Goal: Feedback & Contribution: Contribute content

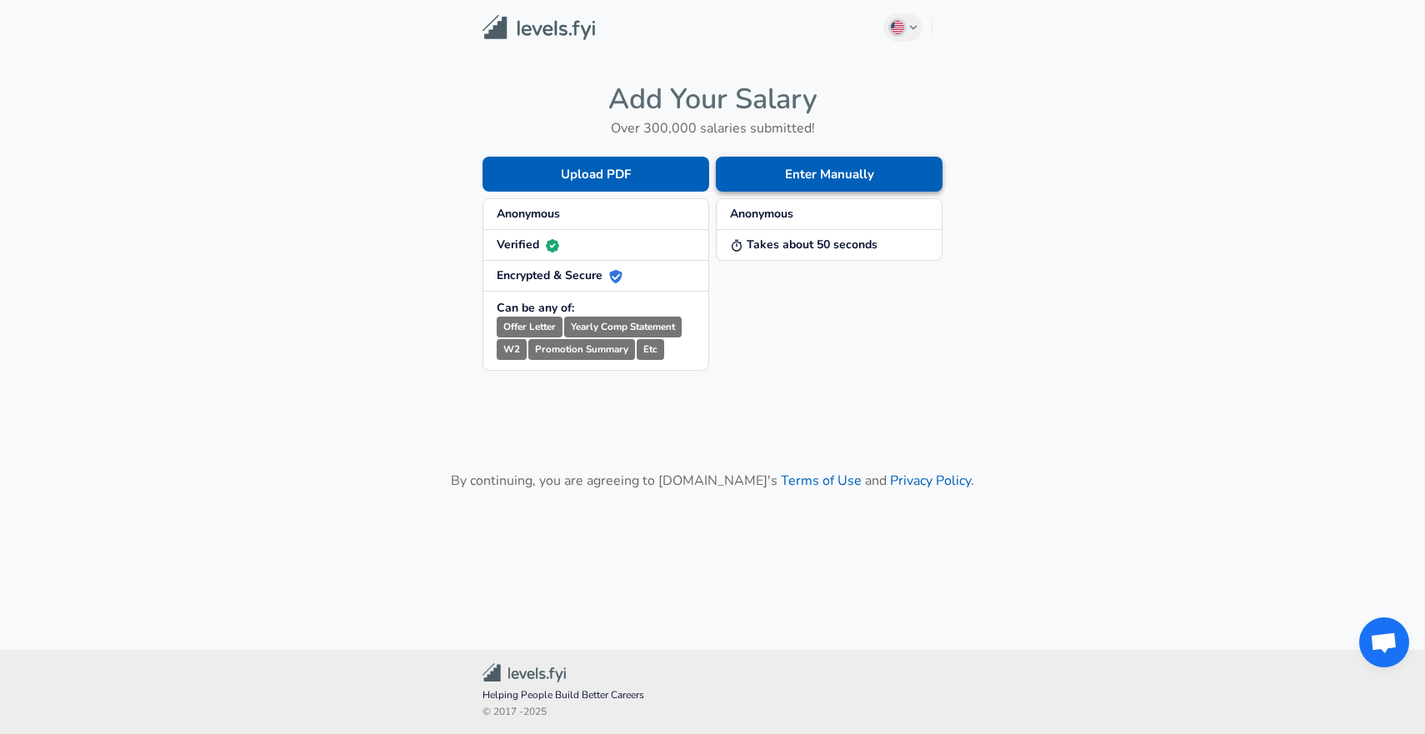
click at [767, 168] on button "Enter Manually" at bounding box center [829, 174] width 227 height 35
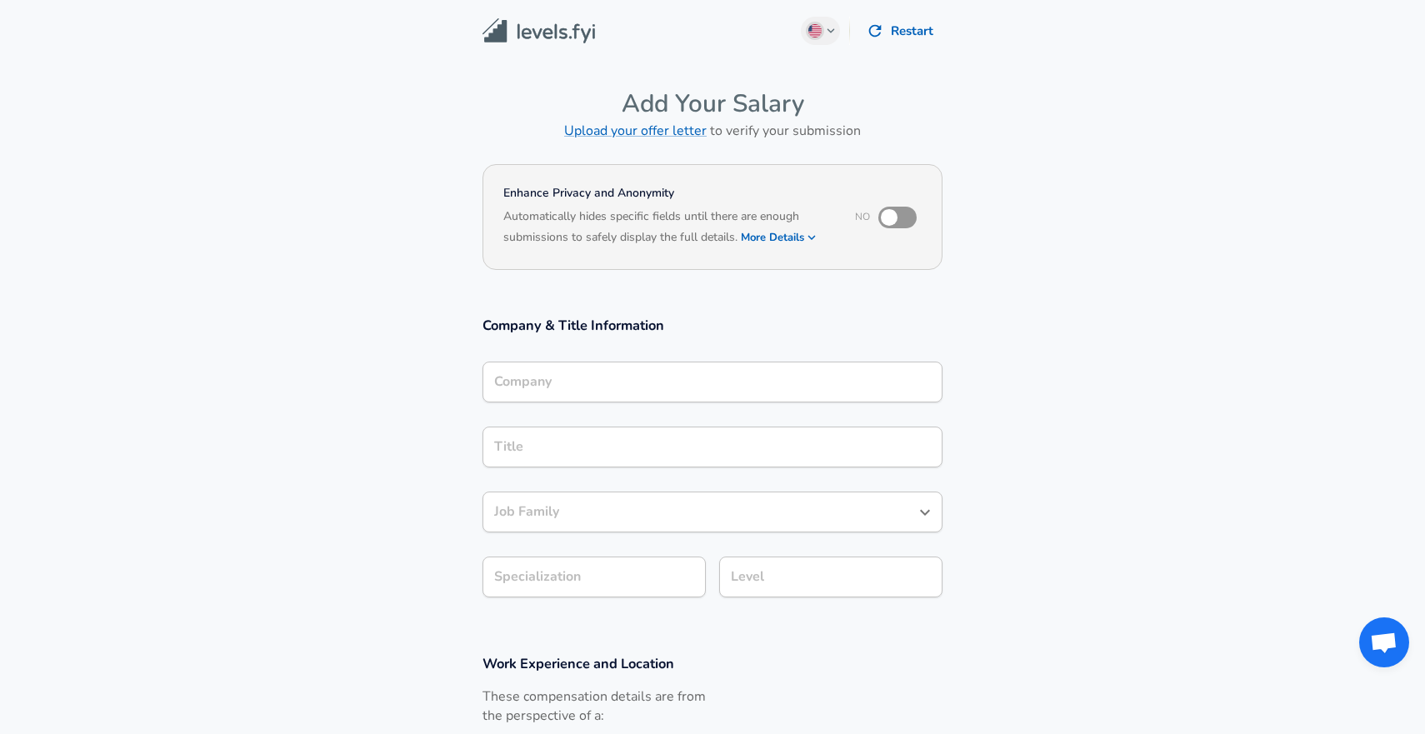
scroll to position [17, 0]
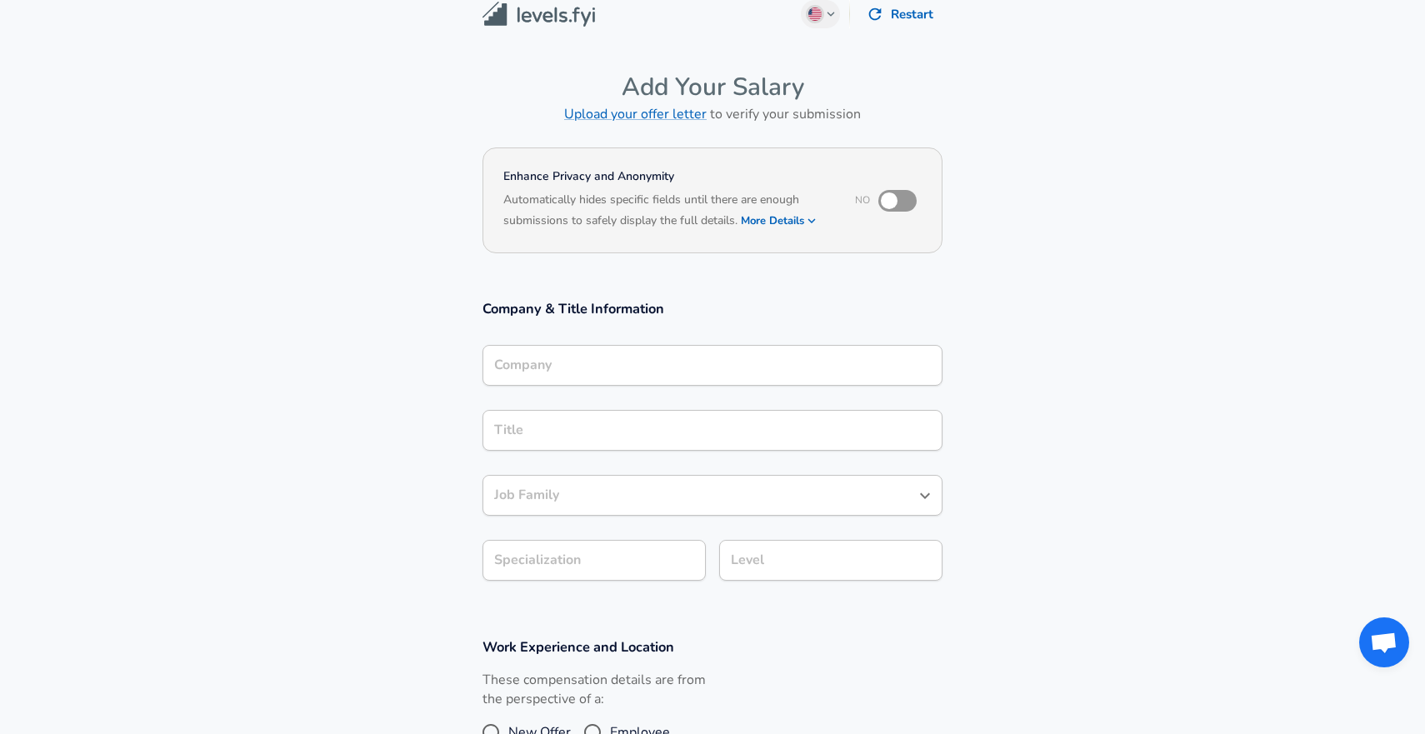
click at [581, 374] on input "Company" at bounding box center [712, 365] width 445 height 26
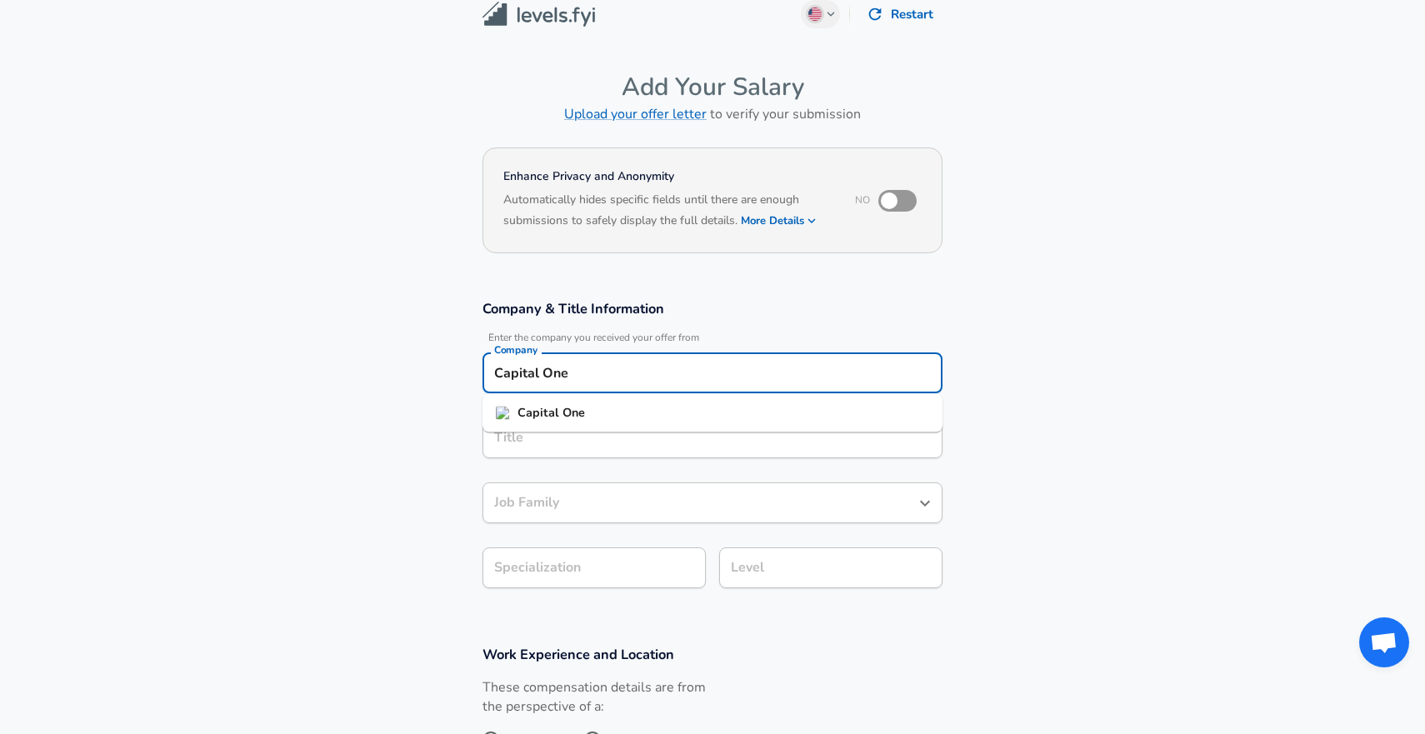
type input "Capital One"
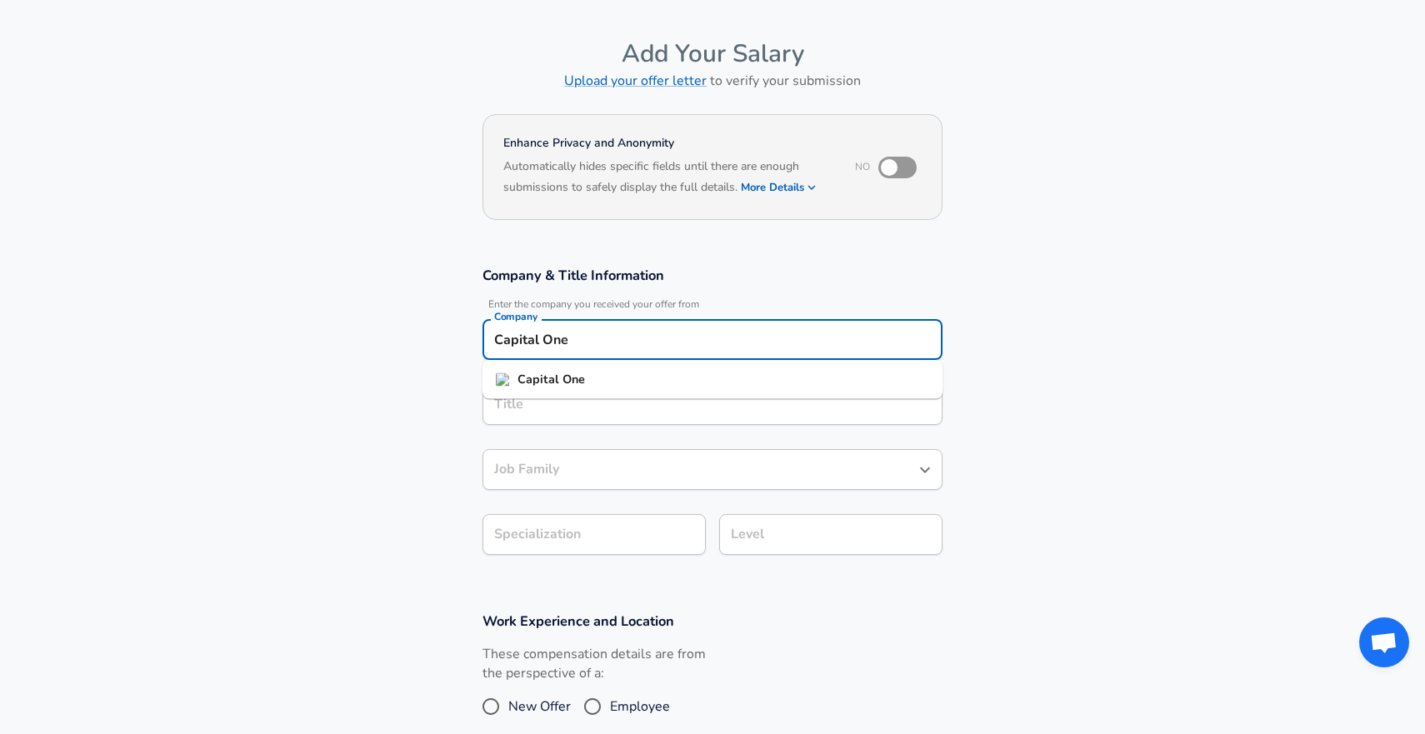
click at [564, 425] on div "Title" at bounding box center [712, 404] width 460 height 41
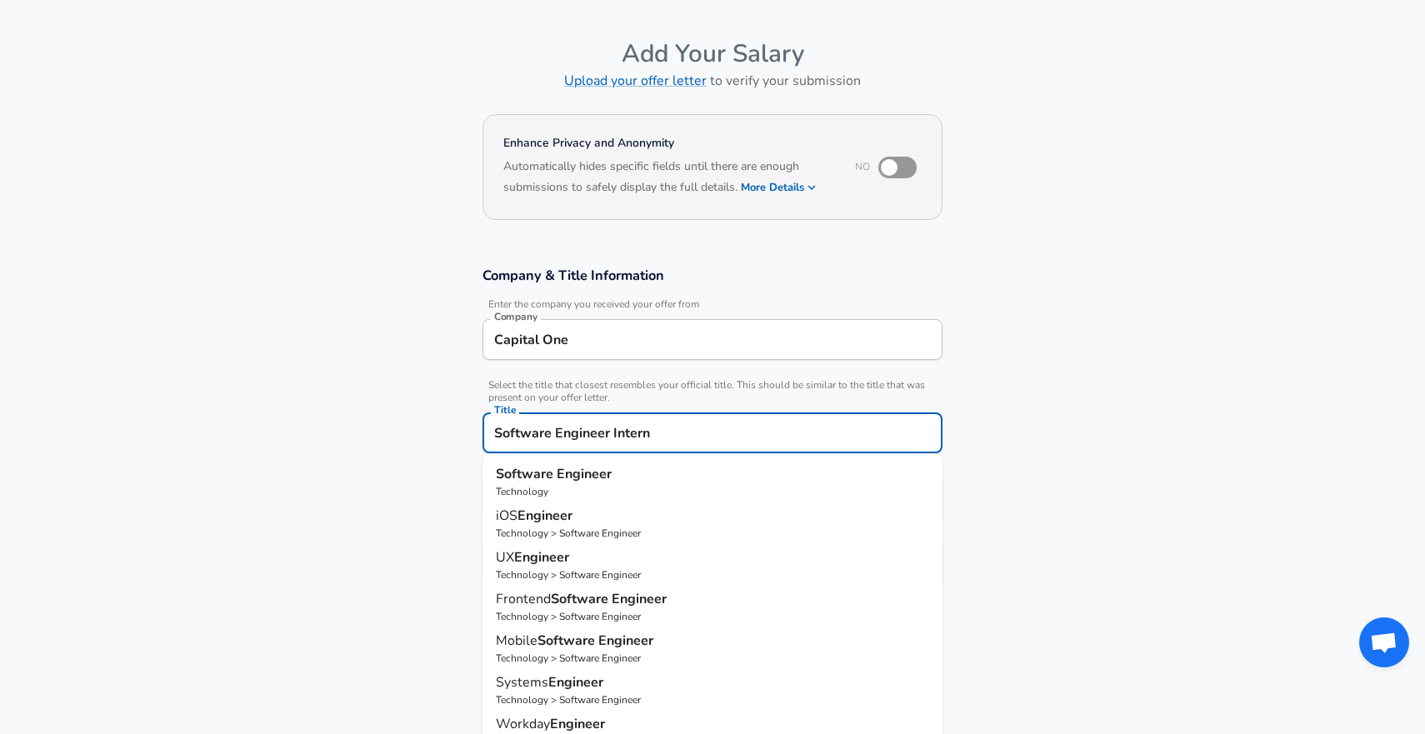
click at [656, 482] on p "Software Engineer" at bounding box center [712, 474] width 433 height 20
type input "Software Engineer"
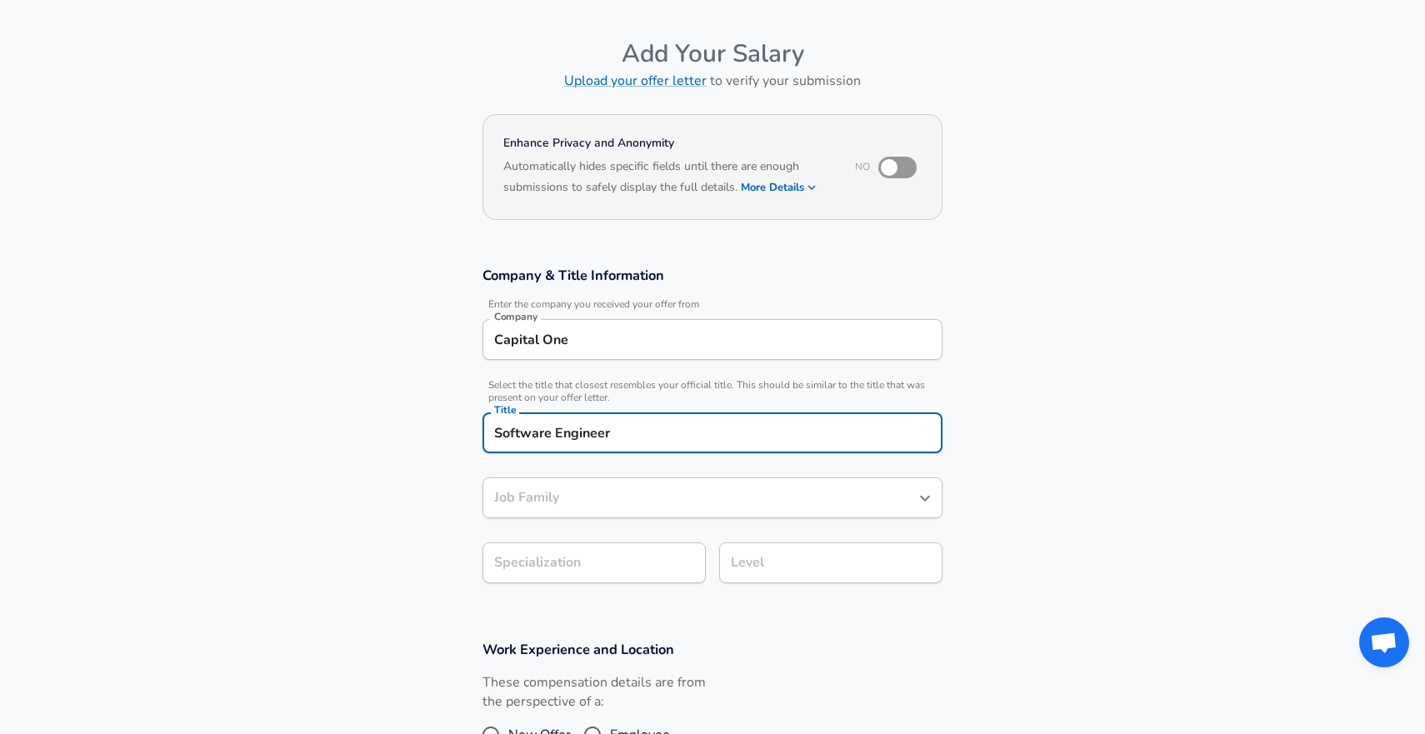
type input "Software Engineer"
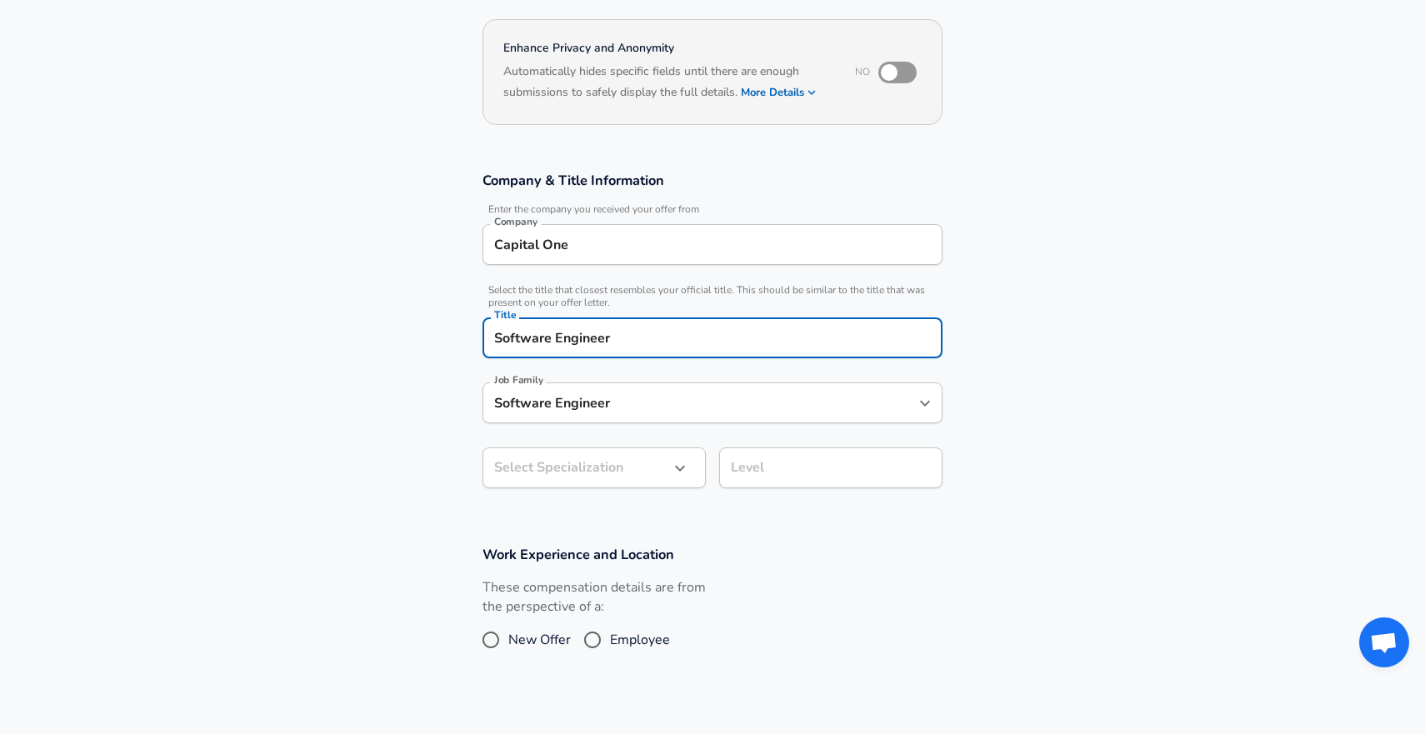
type input "Software Engineer"
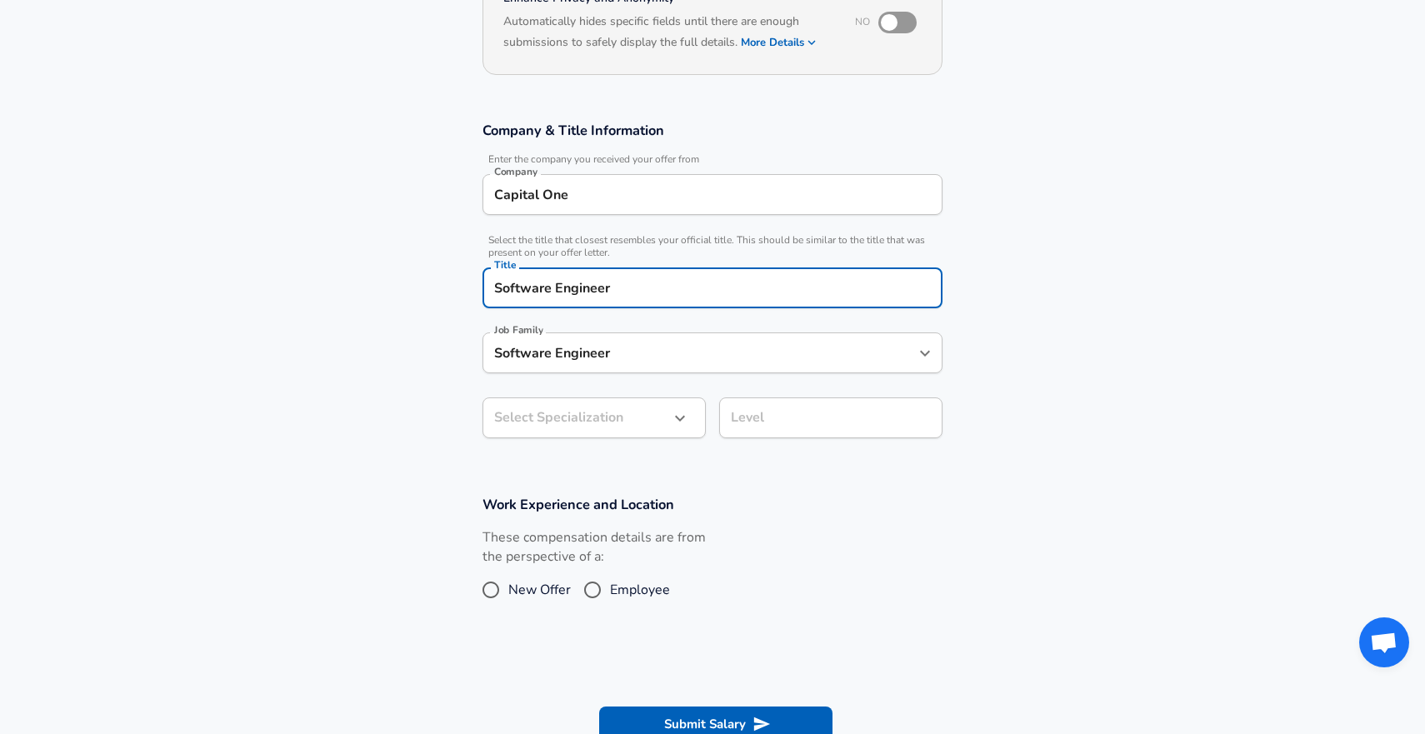
click at [627, 475] on body "We value your privacy We use cookies to enhance your browsing experience, serve…" at bounding box center [712, 172] width 1425 height 734
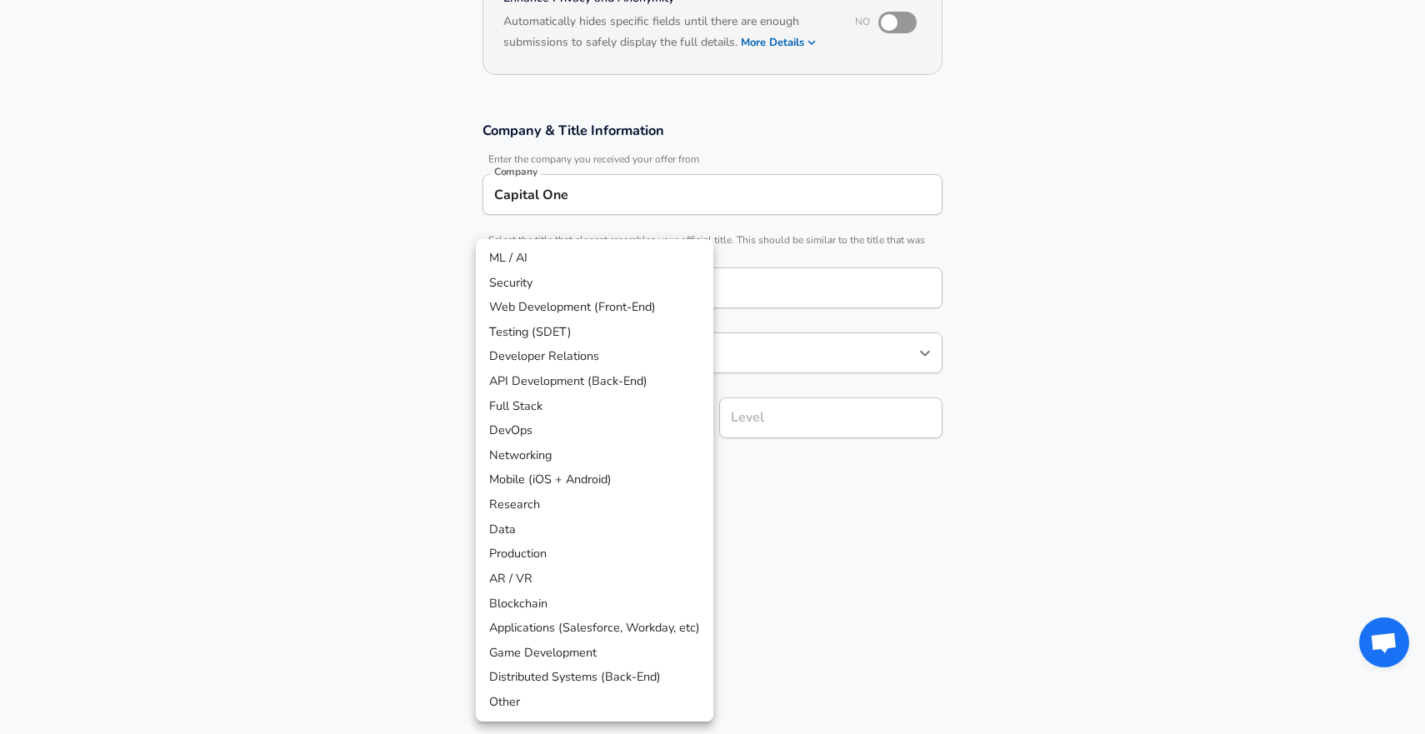
click at [872, 562] on div at bounding box center [712, 367] width 1425 height 734
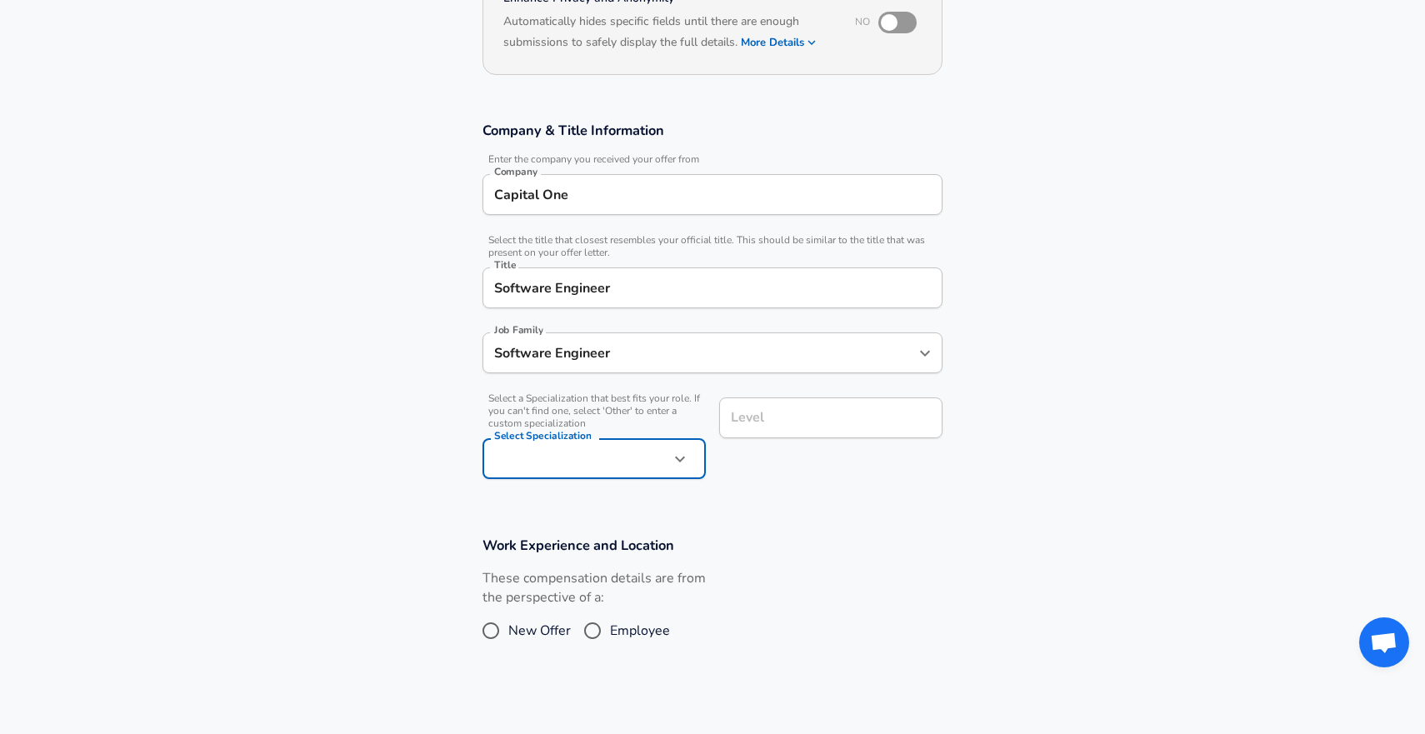
click at [790, 412] on input "Level" at bounding box center [831, 418] width 208 height 26
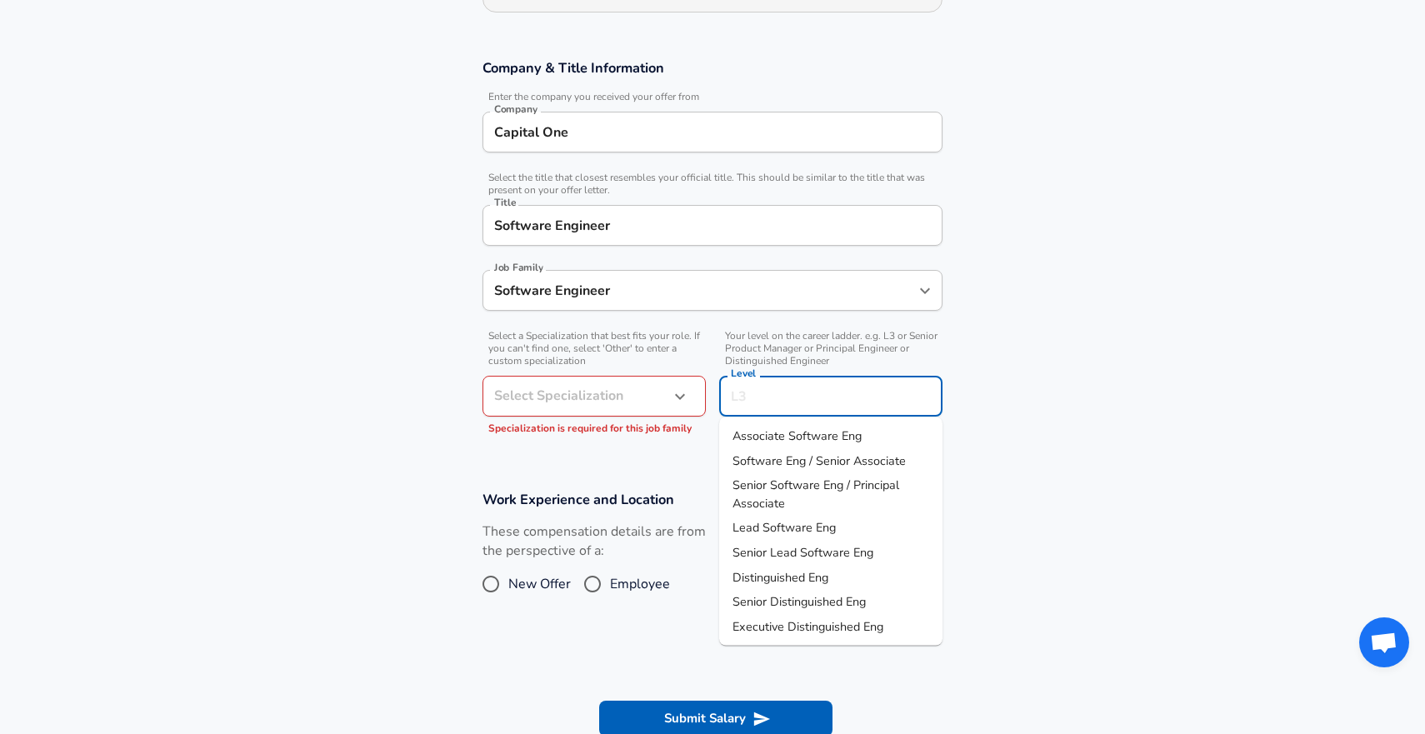
scroll to position [258, 0]
click at [801, 423] on li "Associate Software Eng" at bounding box center [830, 435] width 223 height 25
type input "Associate Software Eng"
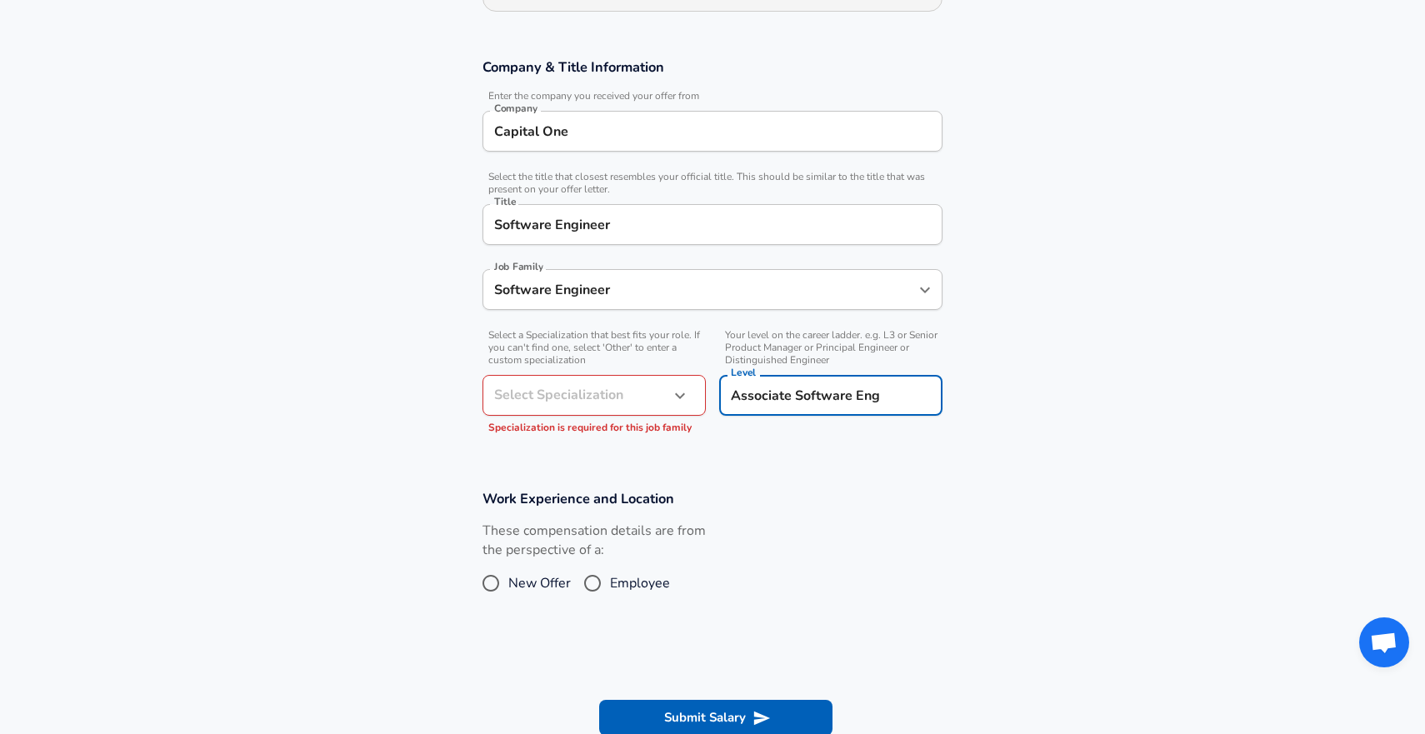
click at [657, 401] on body "We value your privacy We use cookies to enhance your browsing experience, serve…" at bounding box center [712, 109] width 1425 height 734
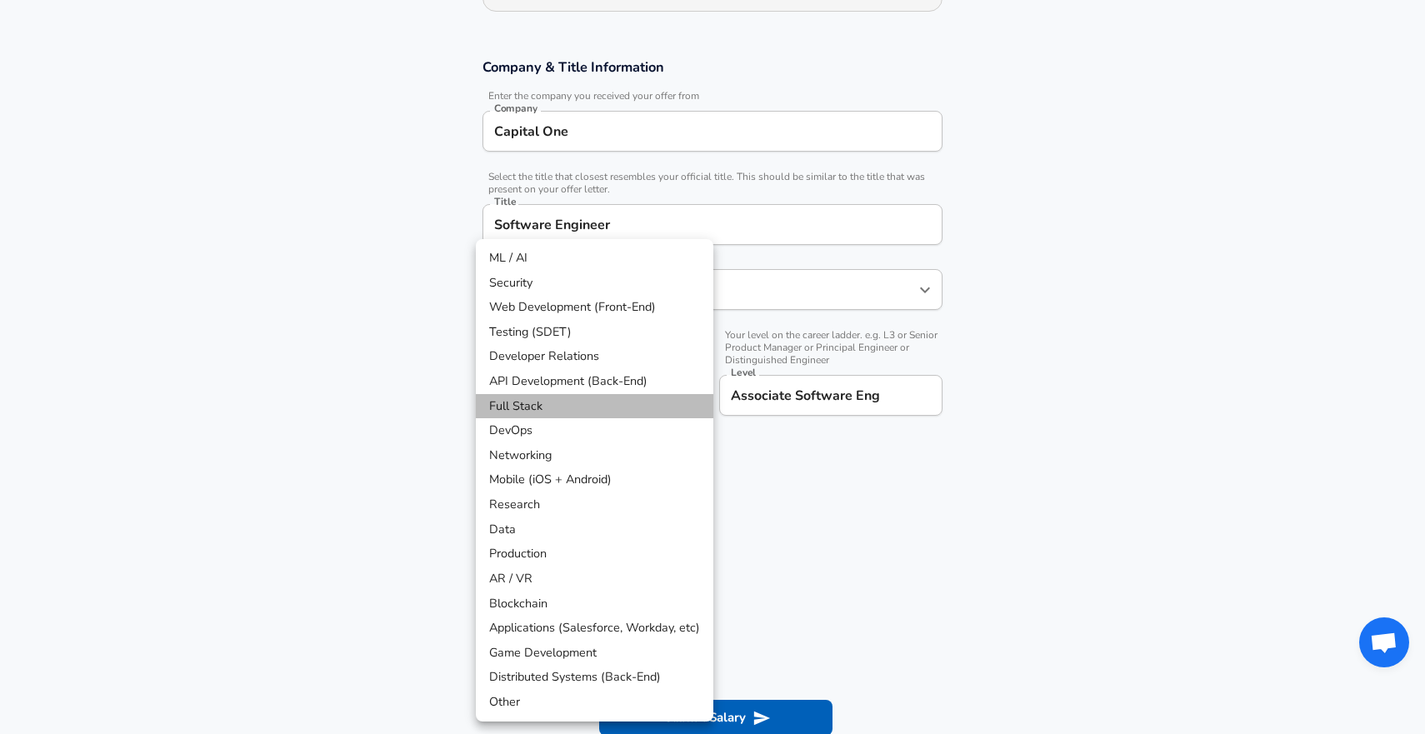
click at [657, 401] on li "Full Stack" at bounding box center [594, 406] width 237 height 25
type input "Full Stack"
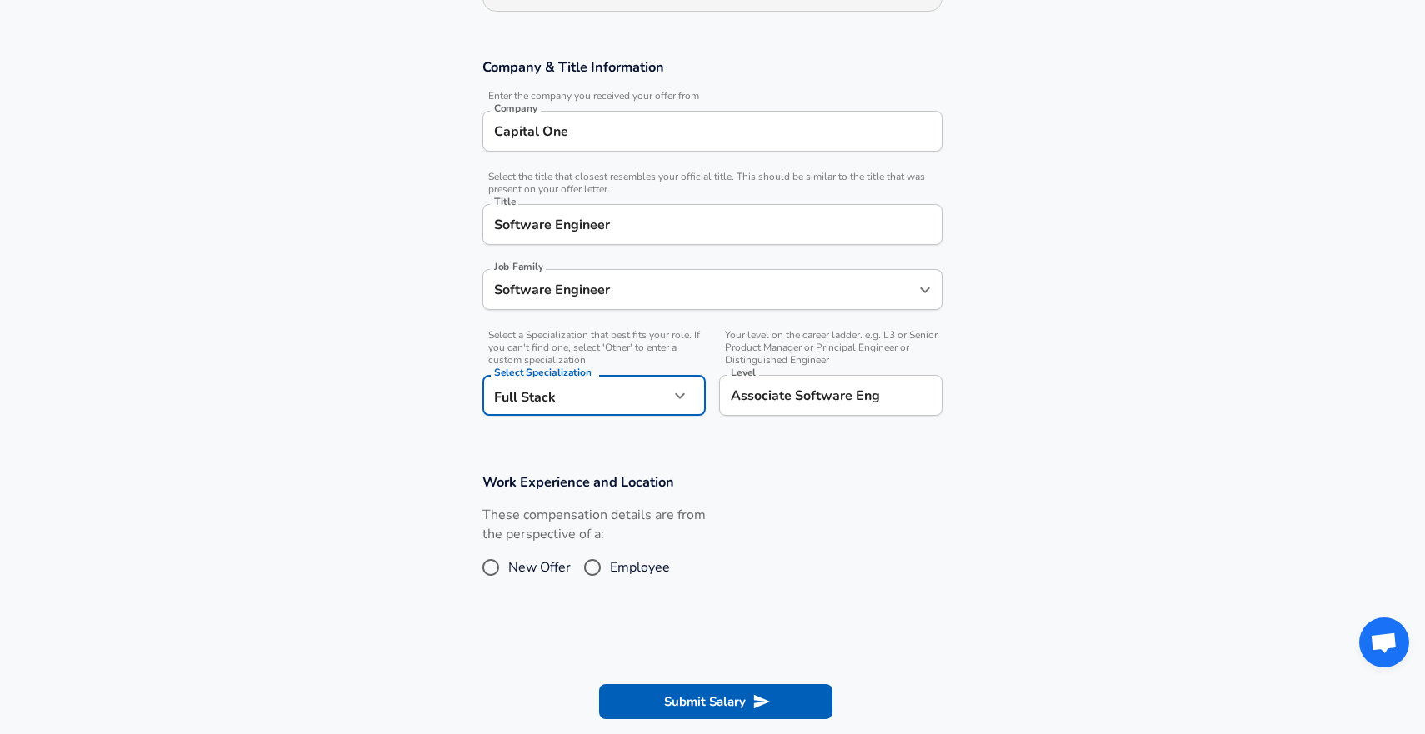
scroll to position [343, 0]
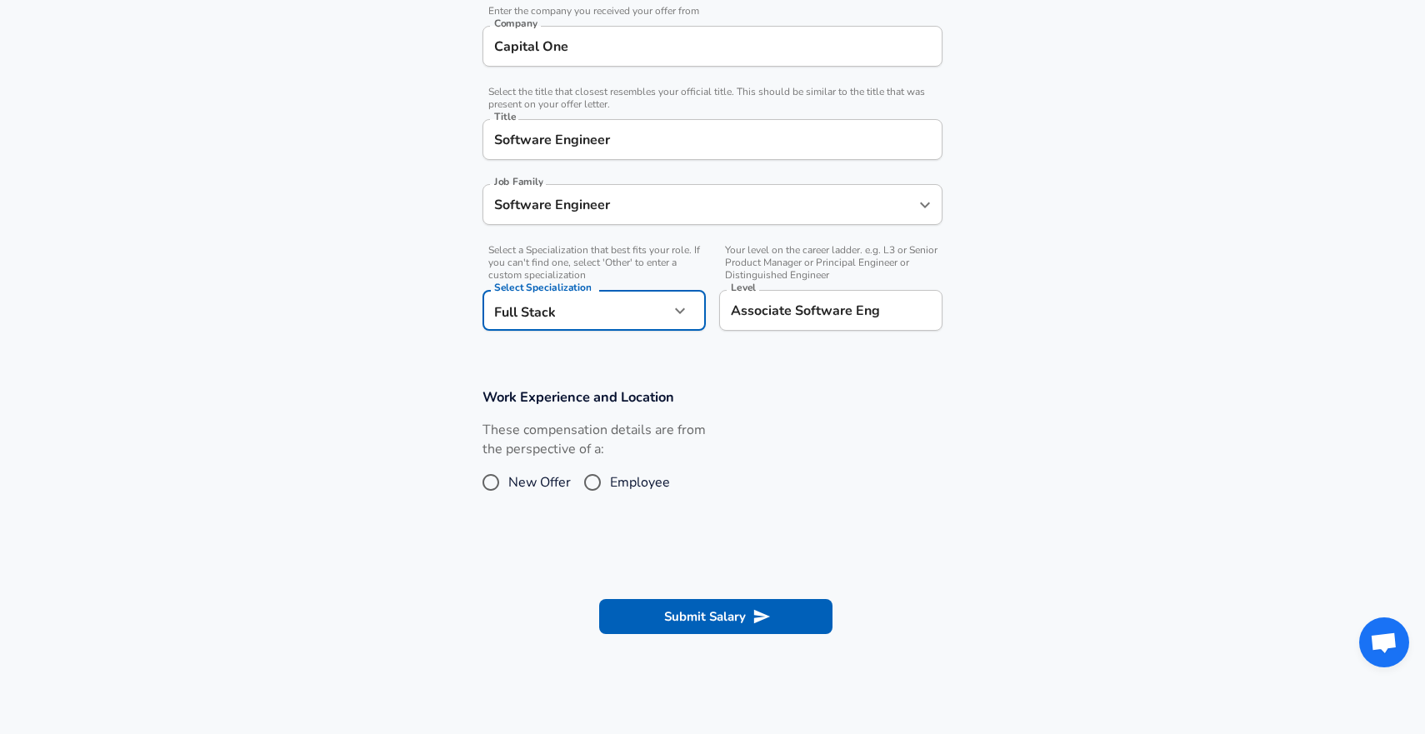
click at [501, 477] on input "New Offer" at bounding box center [490, 482] width 35 height 27
radio input "true"
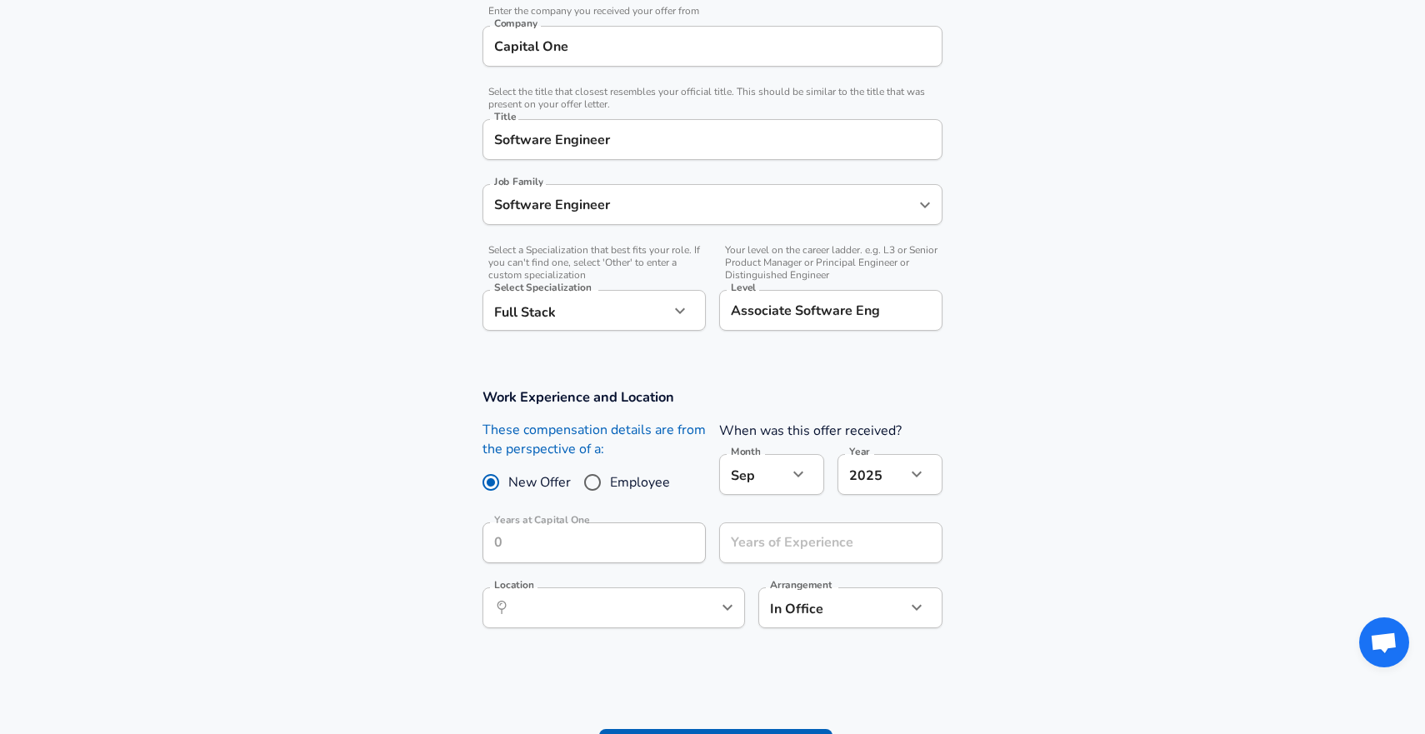
click at [591, 482] on input "Employee" at bounding box center [592, 482] width 35 height 27
radio input "true"
click at [621, 544] on input "Years at Capital One" at bounding box center [575, 542] width 187 height 41
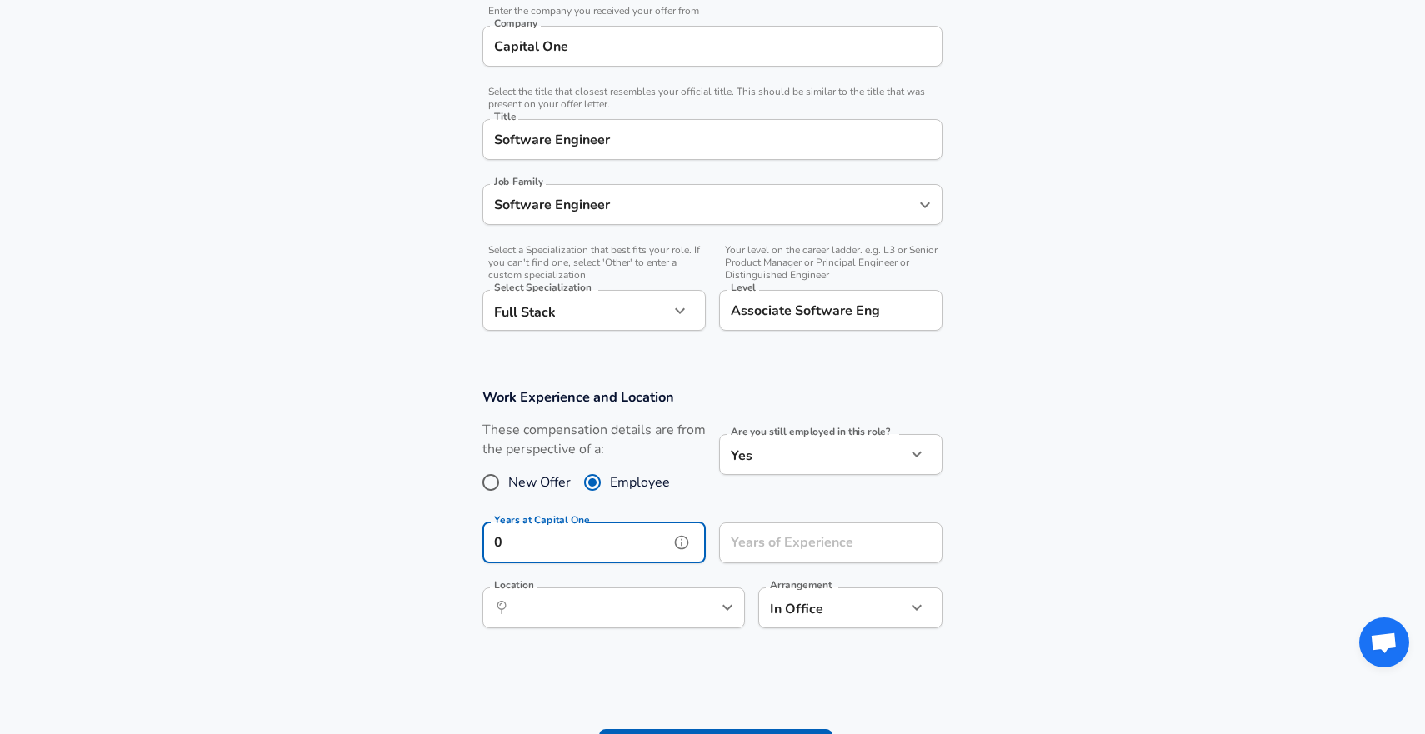
type input "0"
click at [797, 545] on div "Years of Experience Years of Experience" at bounding box center [830, 544] width 223 height 45
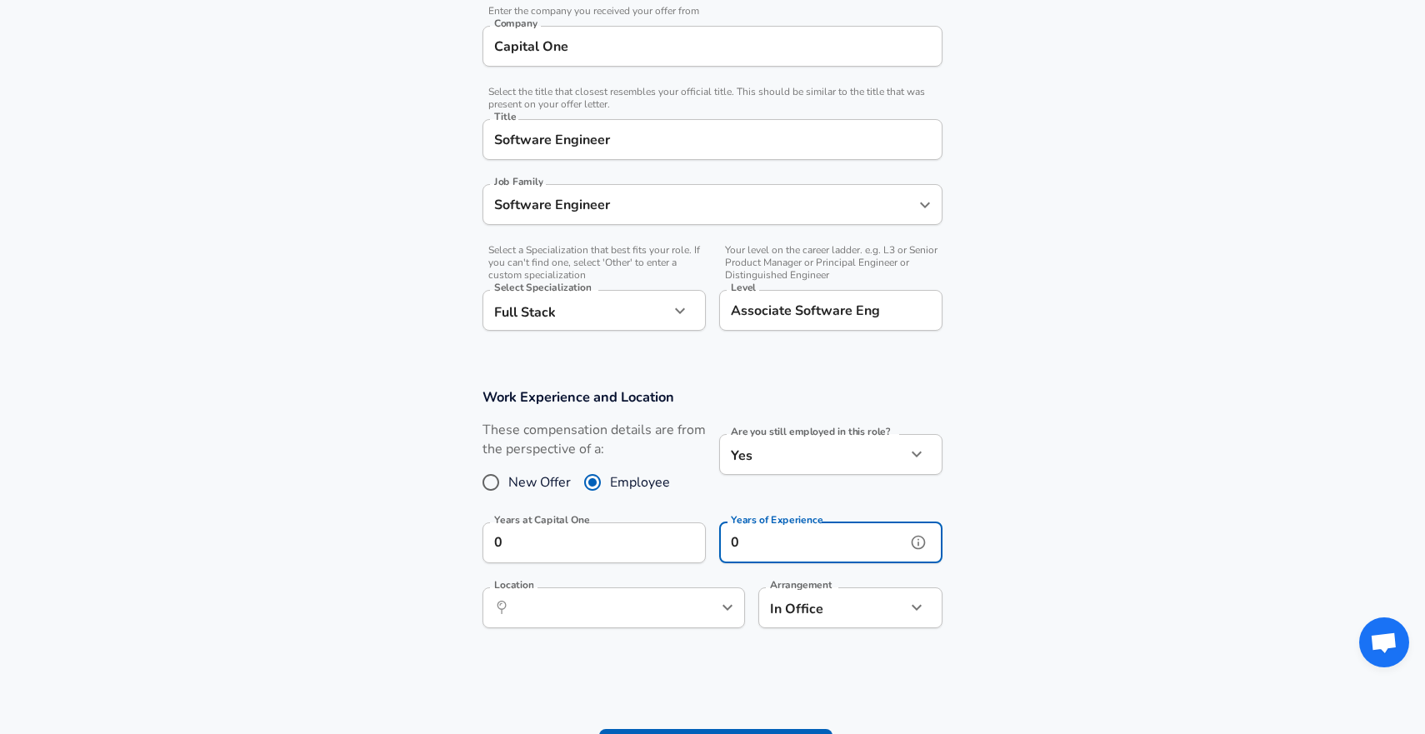
click at [700, 606] on icon "help" at bounding box center [700, 607] width 17 height 17
type input "0"
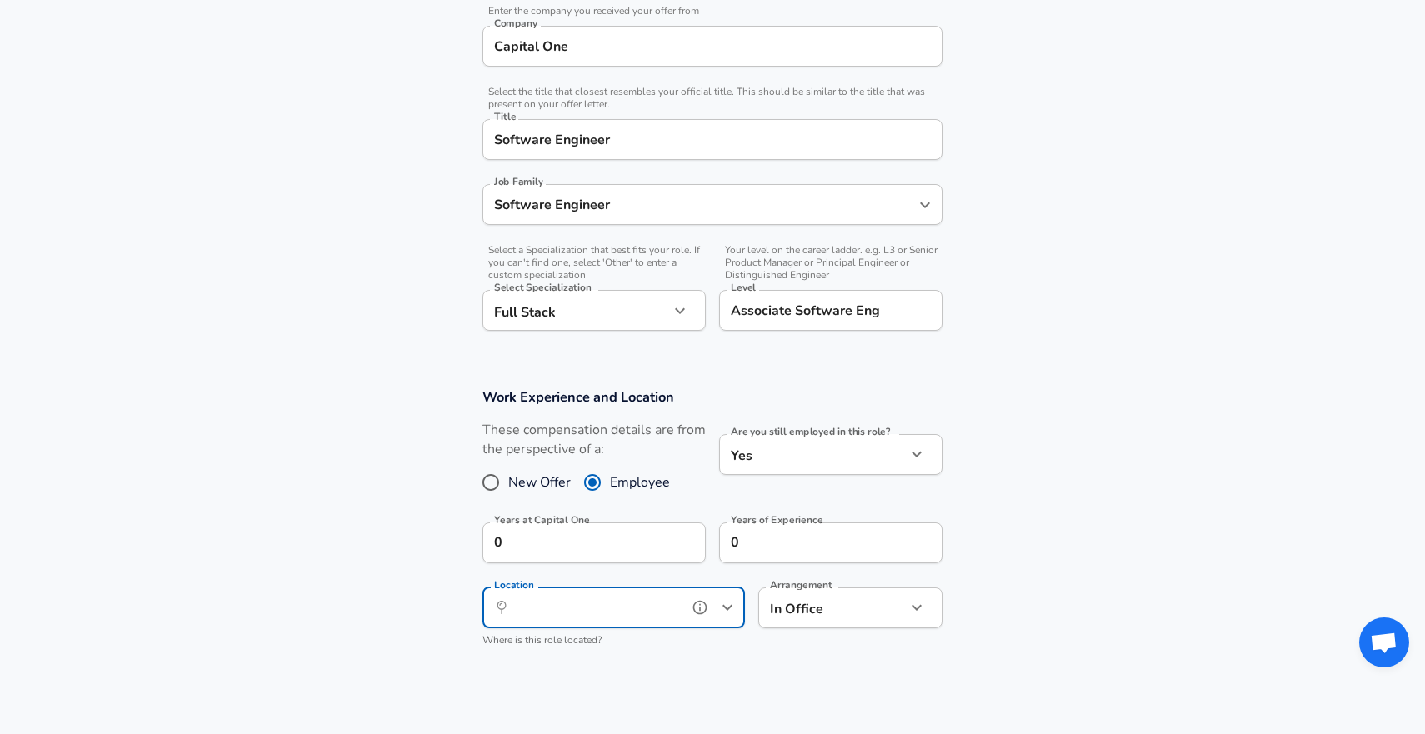
click at [647, 610] on input "Location" at bounding box center [595, 608] width 171 height 26
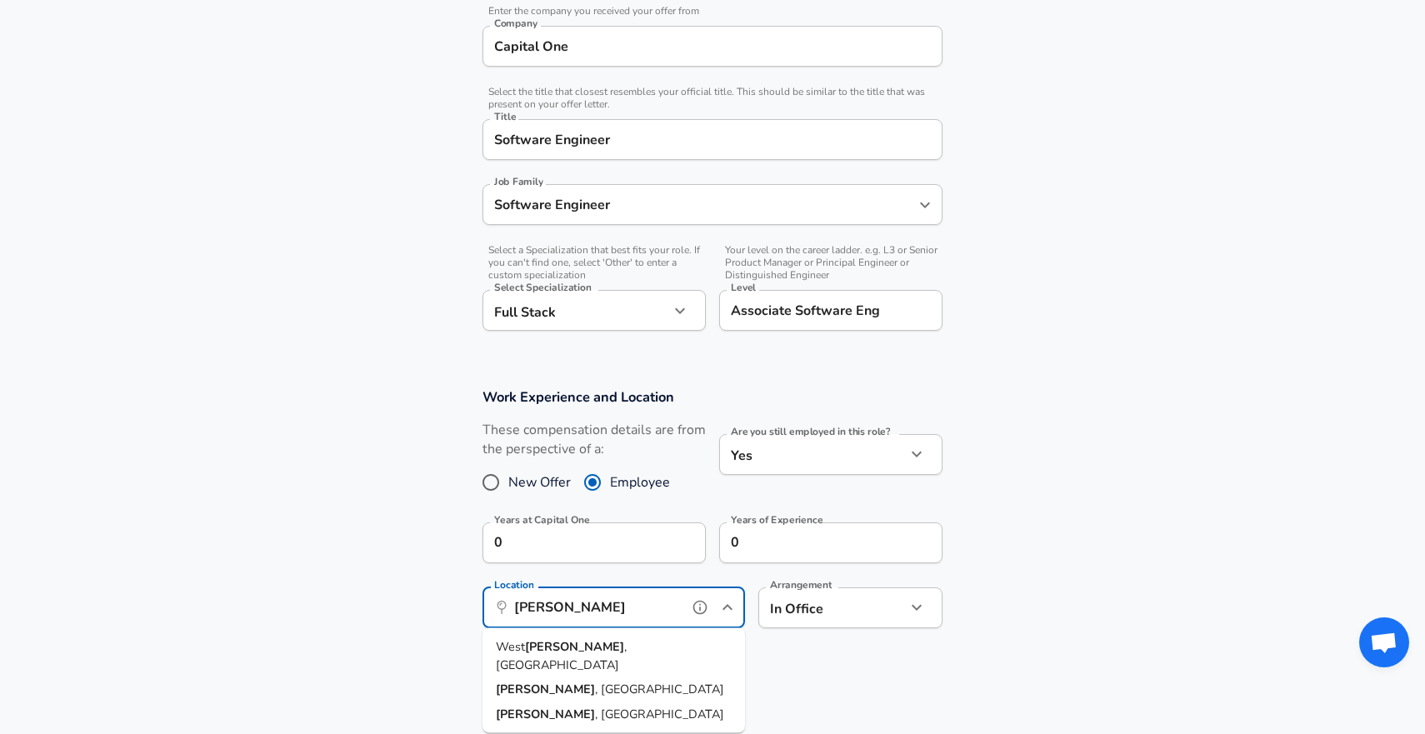
click at [601, 677] on li "[GEOGRAPHIC_DATA] , [GEOGRAPHIC_DATA]" at bounding box center [613, 689] width 262 height 25
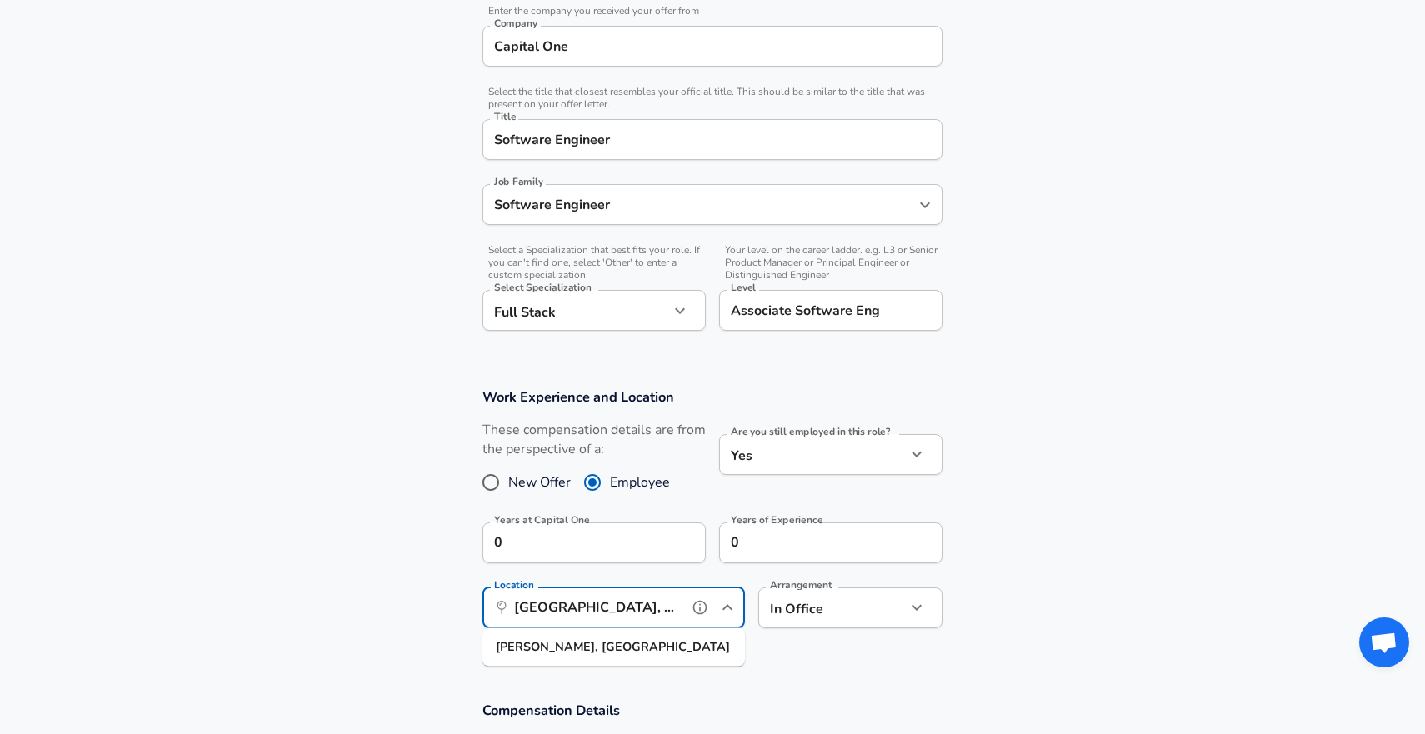
click at [581, 608] on input "[GEOGRAPHIC_DATA], [GEOGRAPHIC_DATA]" at bounding box center [595, 608] width 171 height 26
click at [631, 642] on strong "VA" at bounding box center [639, 646] width 17 height 17
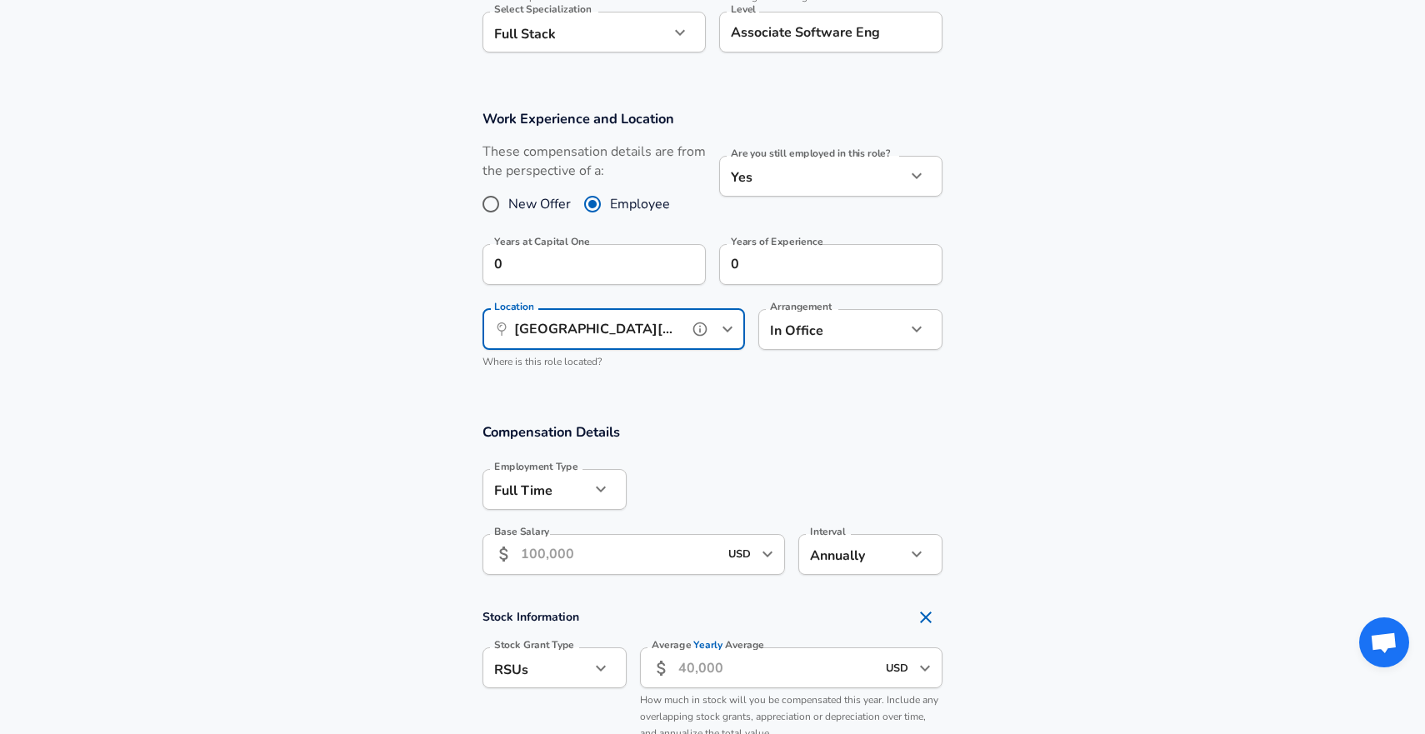
scroll to position [623, 0]
type input "[GEOGRAPHIC_DATA][PERSON_NAME], [GEOGRAPHIC_DATA]"
click at [647, 554] on input "Base Salary" at bounding box center [619, 552] width 197 height 41
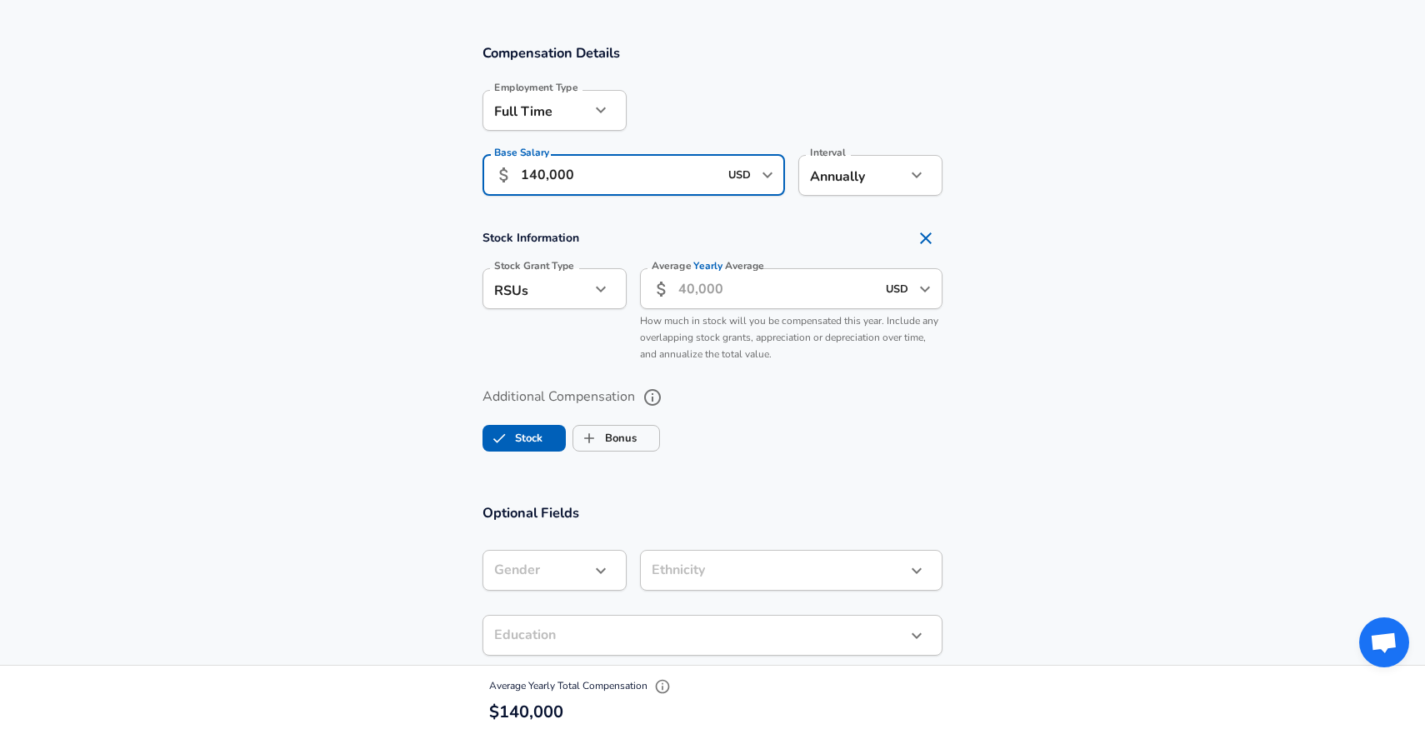
scroll to position [990, 0]
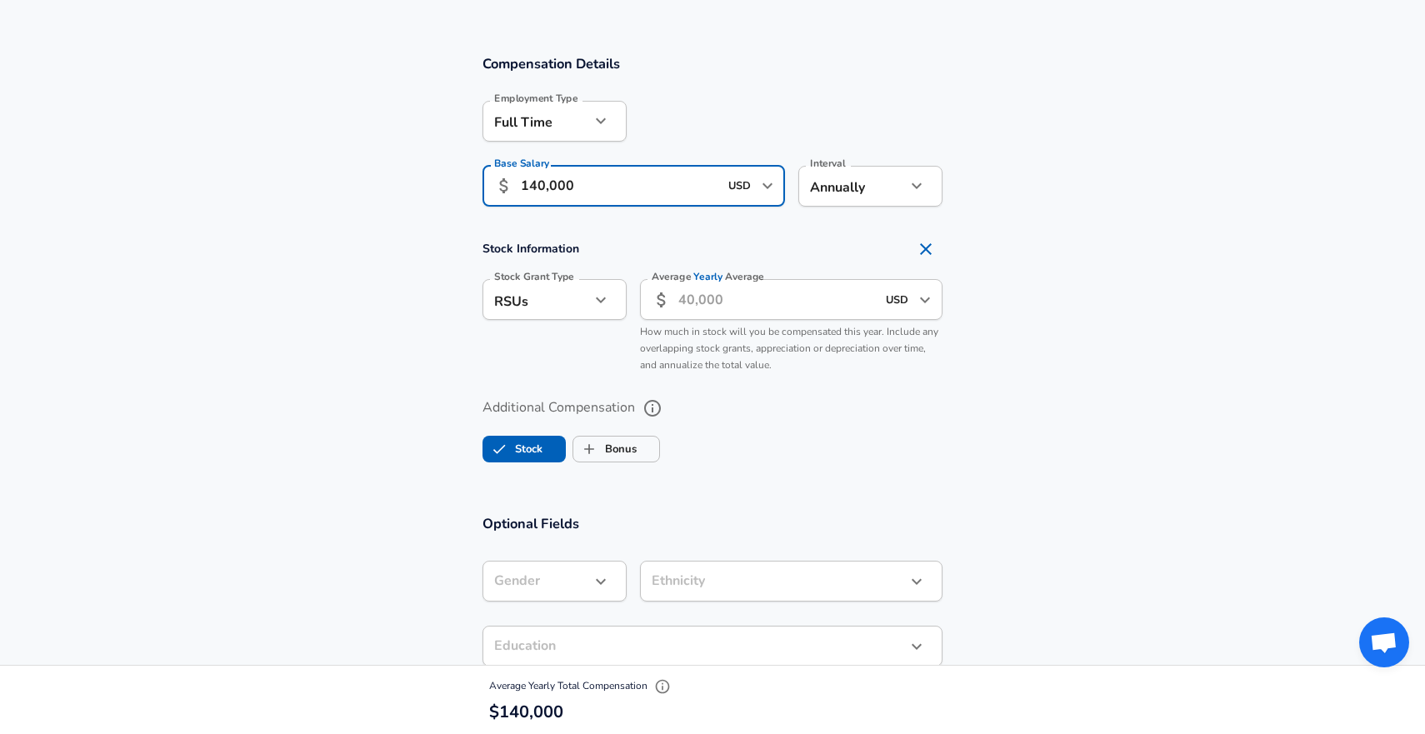
type input "140,000"
click at [932, 246] on icon "Remove Section" at bounding box center [926, 249] width 20 height 20
checkbox input "false"
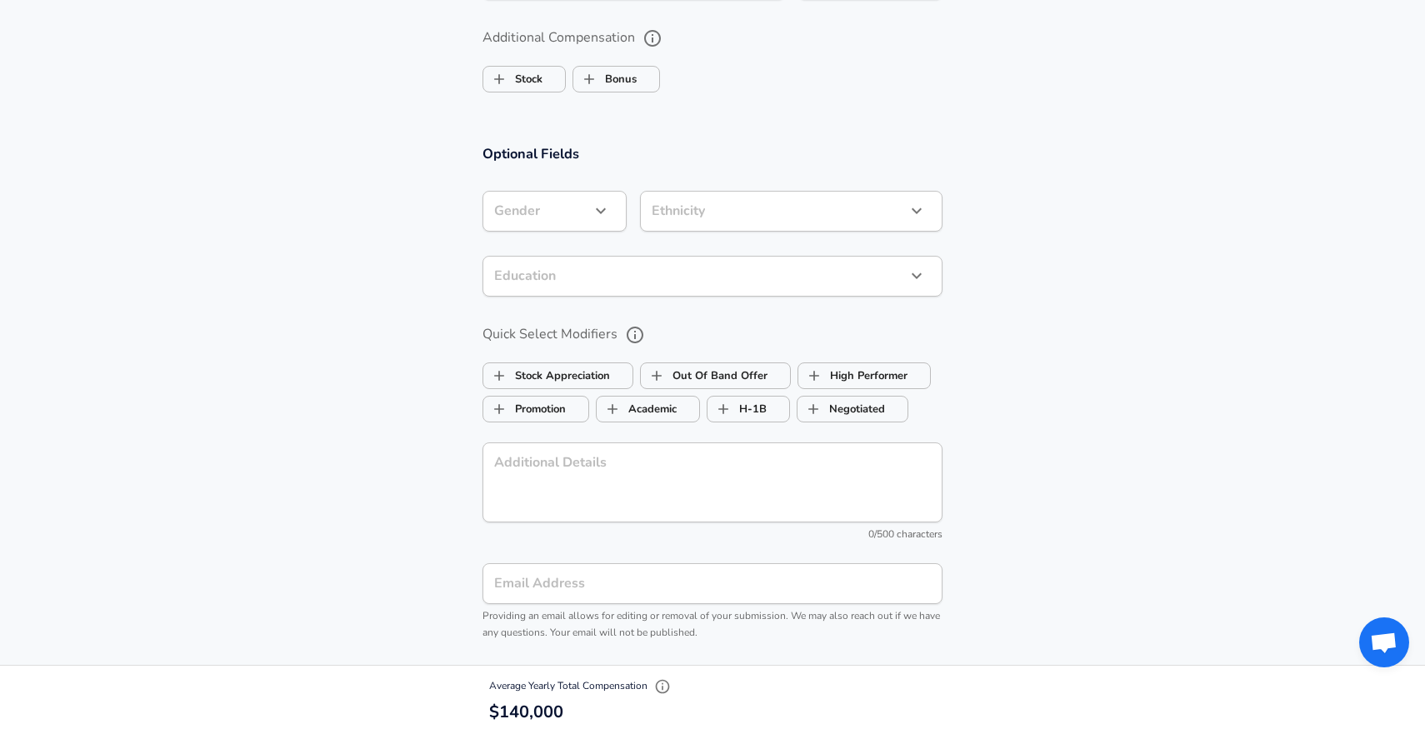
scroll to position [1642, 0]
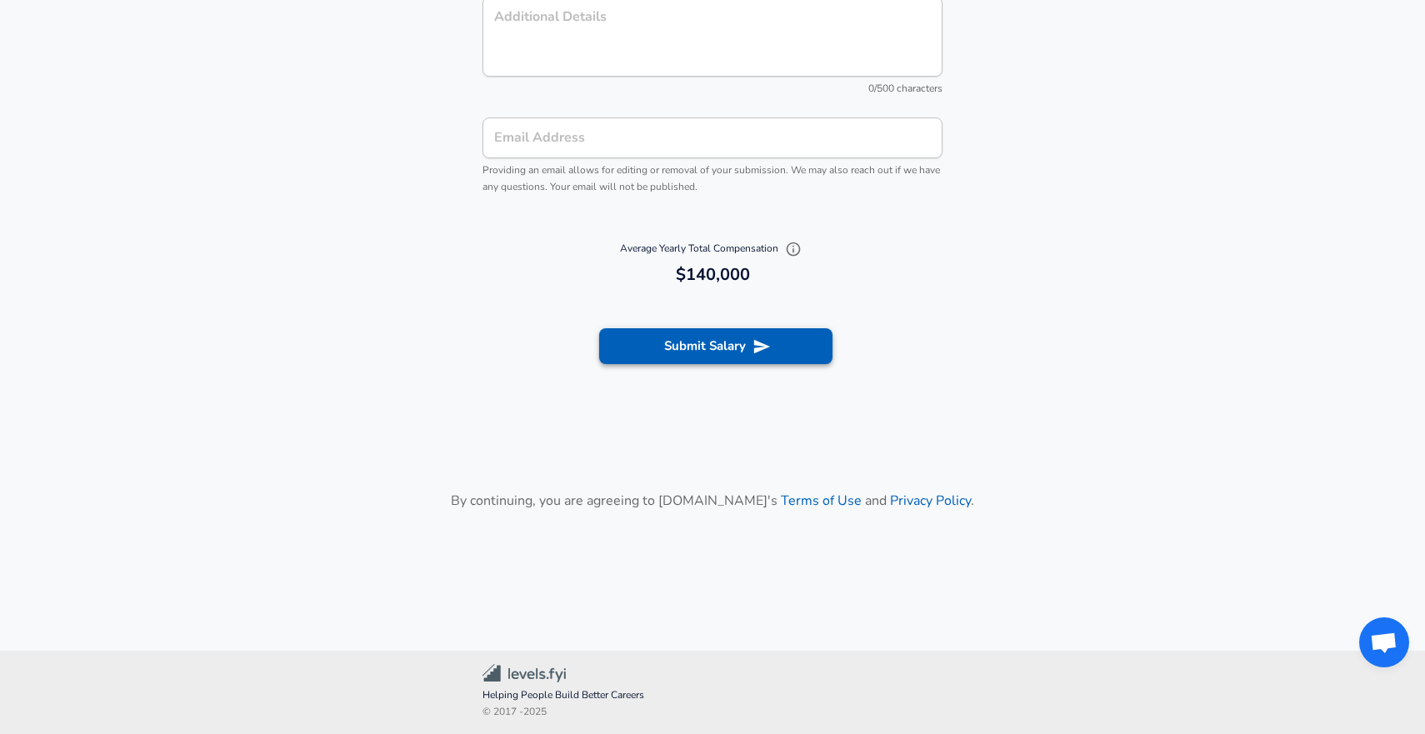
click at [736, 336] on button "Submit Salary" at bounding box center [715, 345] width 233 height 35
